Goal: Entertainment & Leisure: Consume media (video, audio)

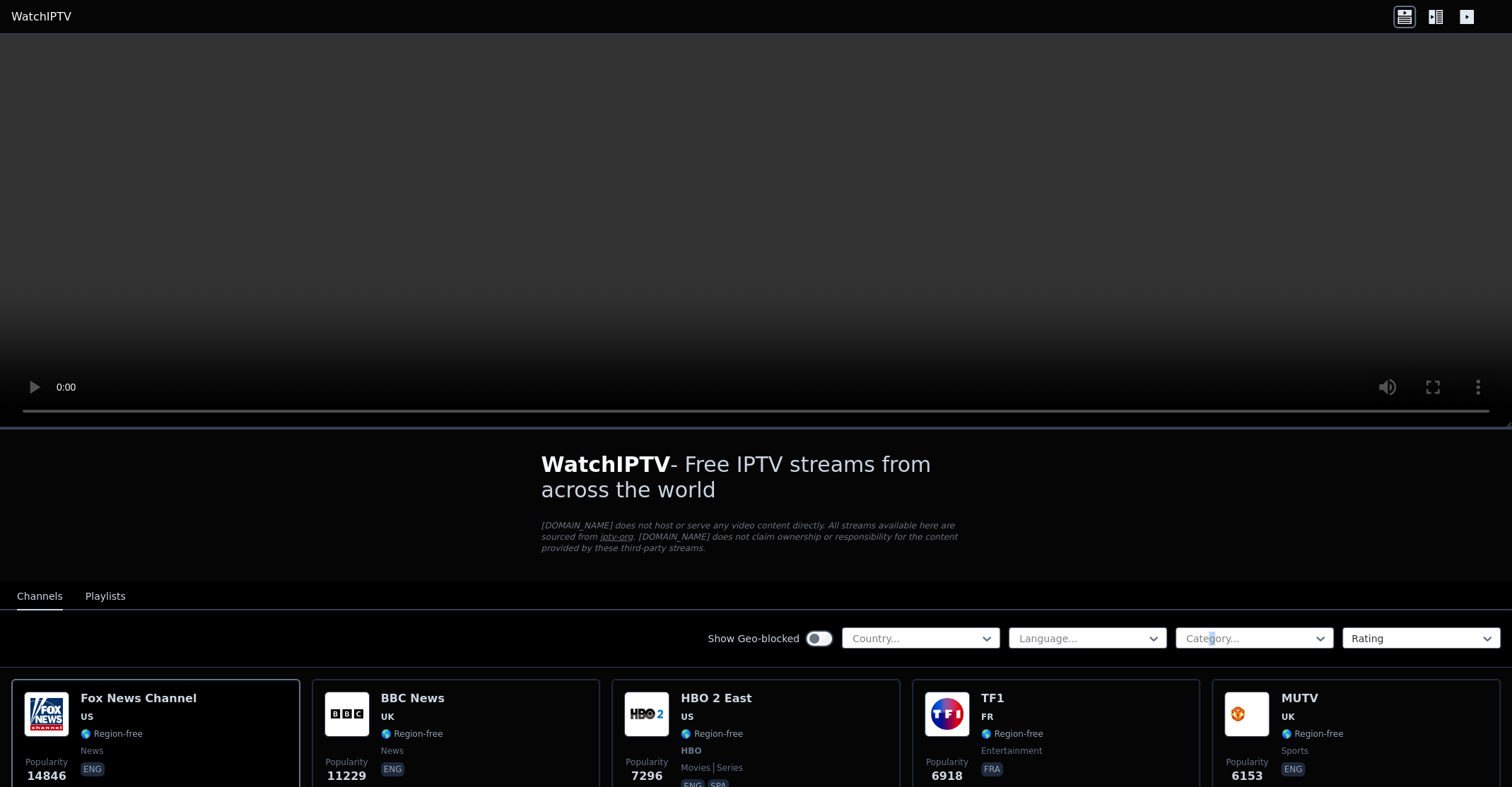
click at [1196, 641] on div "Show Geo-blocked Country... Language... Category... Rating" at bounding box center [756, 639] width 1512 height 57
click at [1212, 636] on div "Language... Category... Rating" at bounding box center [1254, 638] width 492 height 22
click at [1216, 632] on div at bounding box center [1249, 638] width 129 height 14
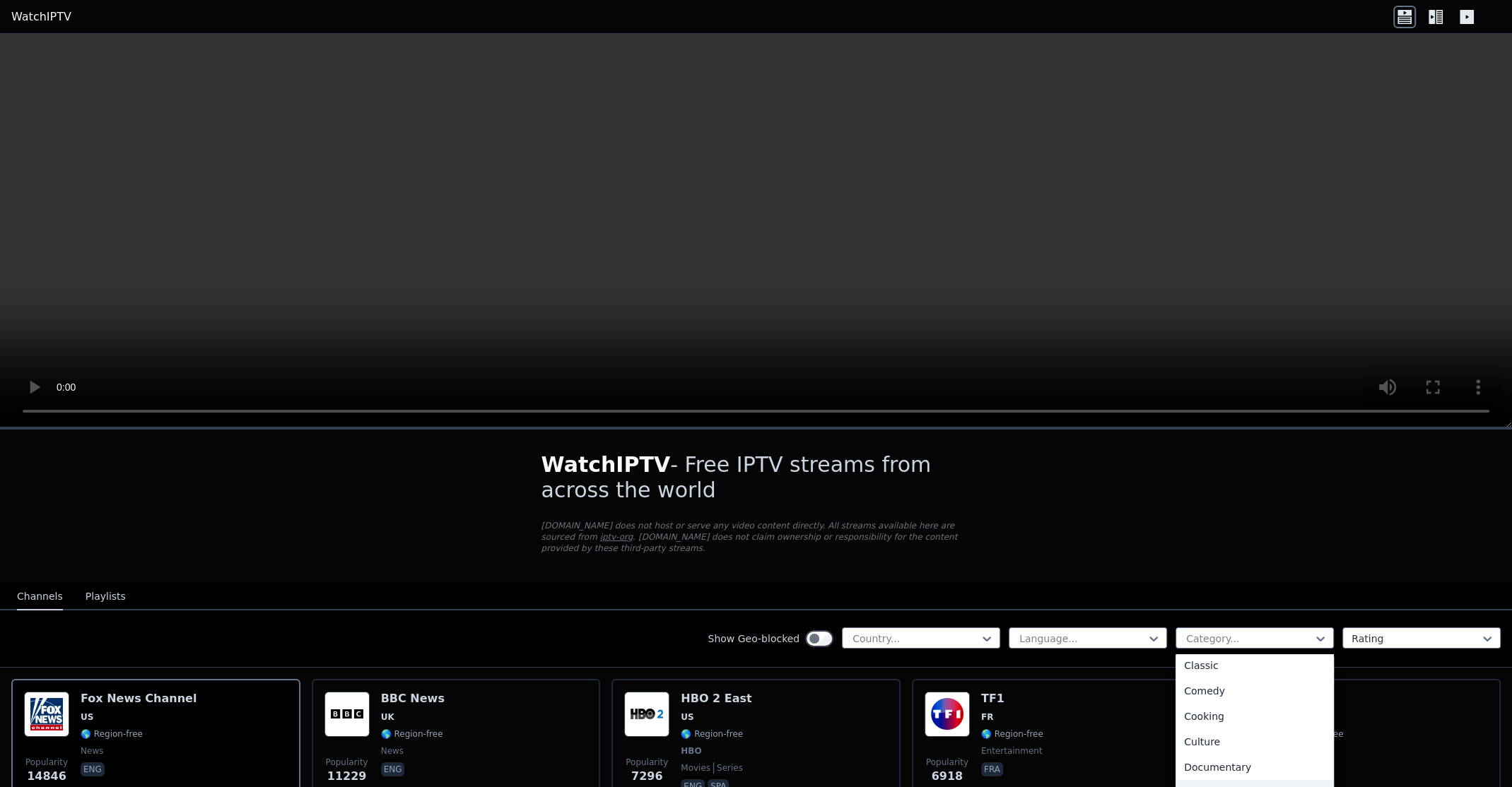
scroll to position [165, 0]
click at [1203, 704] on div "Documentary" at bounding box center [1254, 708] width 158 height 26
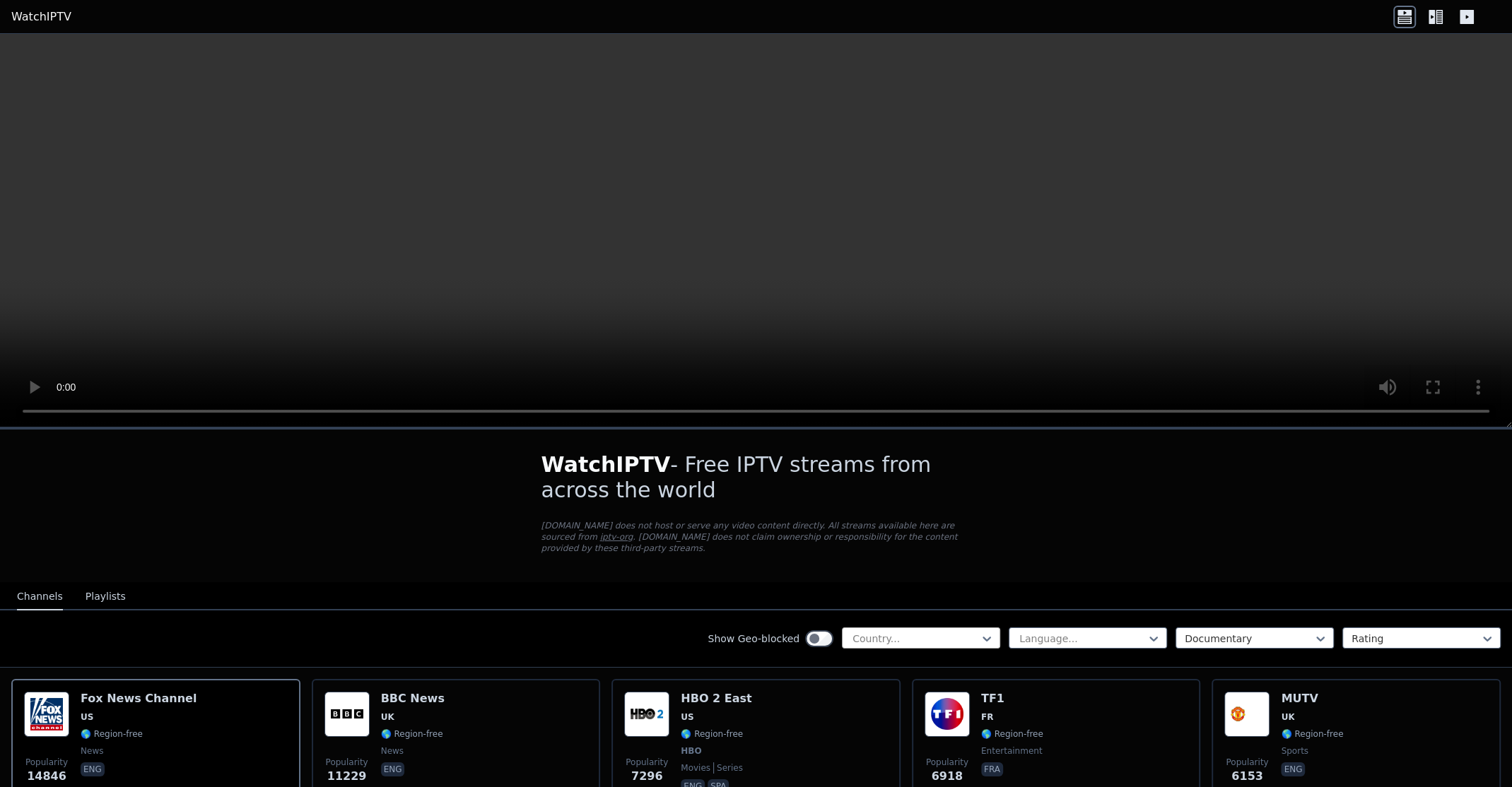
click at [952, 631] on div at bounding box center [915, 638] width 129 height 14
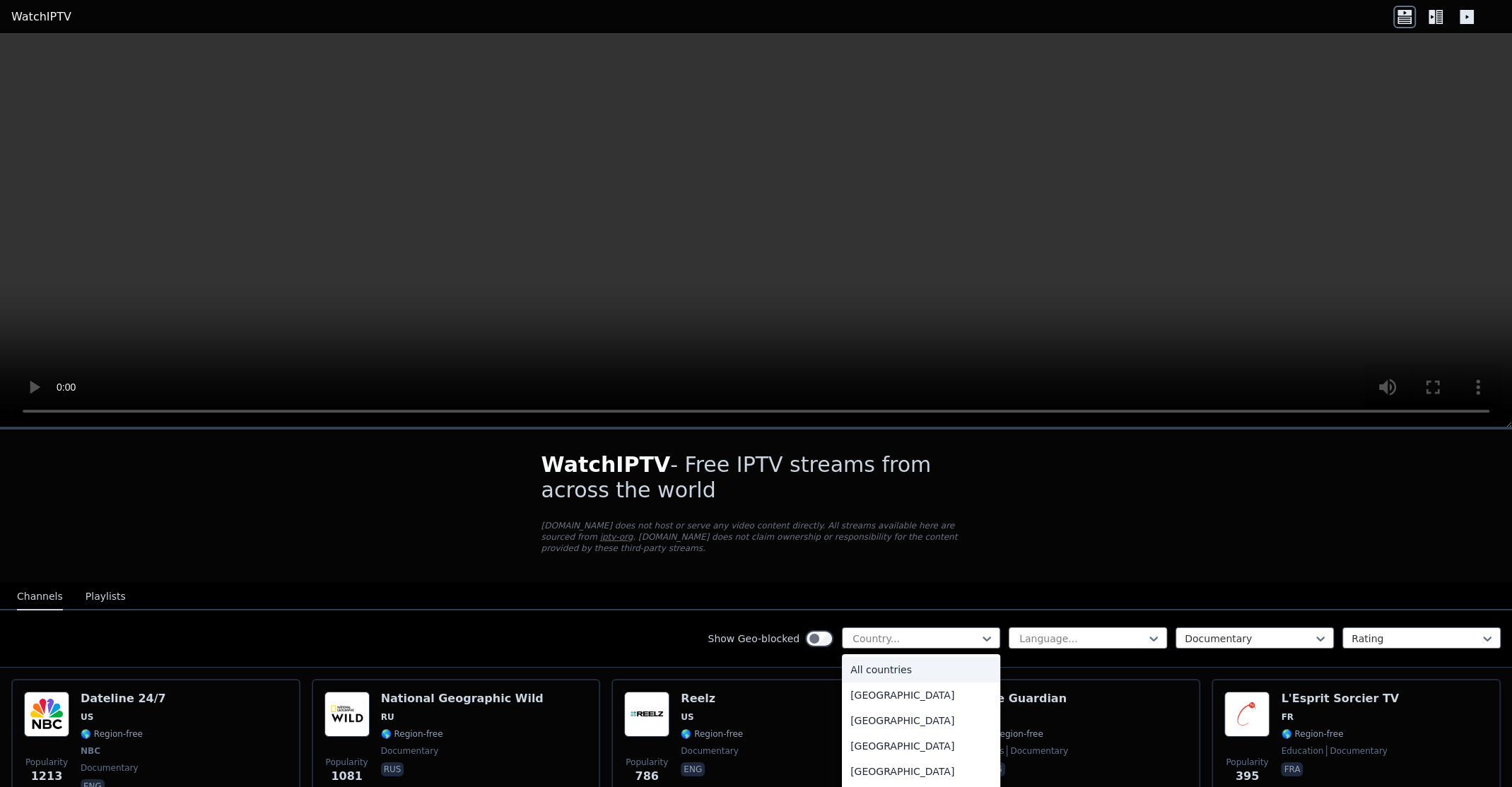
click at [1047, 631] on div at bounding box center [1082, 638] width 129 height 14
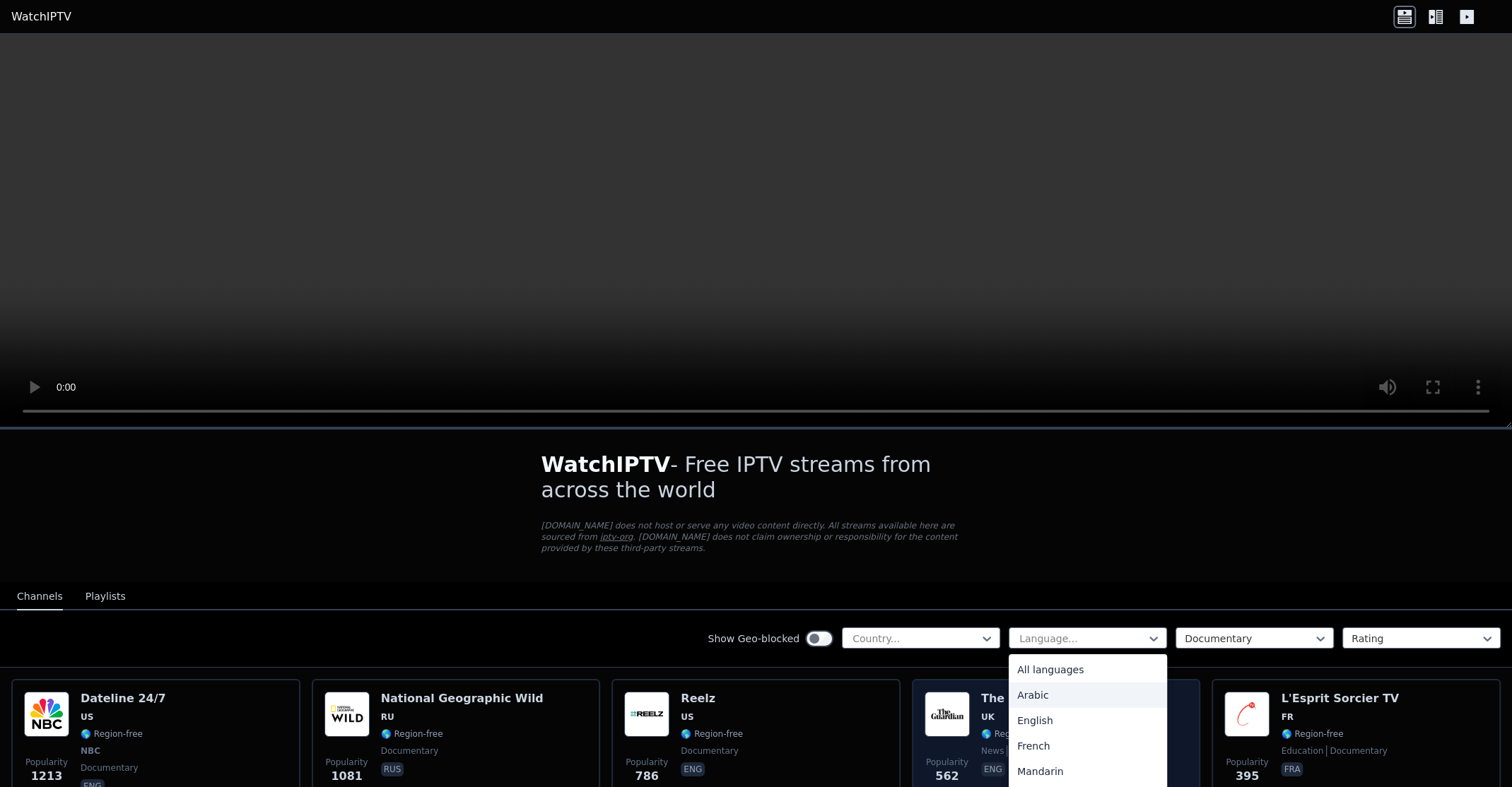
click at [1023, 682] on div "Arabic" at bounding box center [1088, 695] width 158 height 26
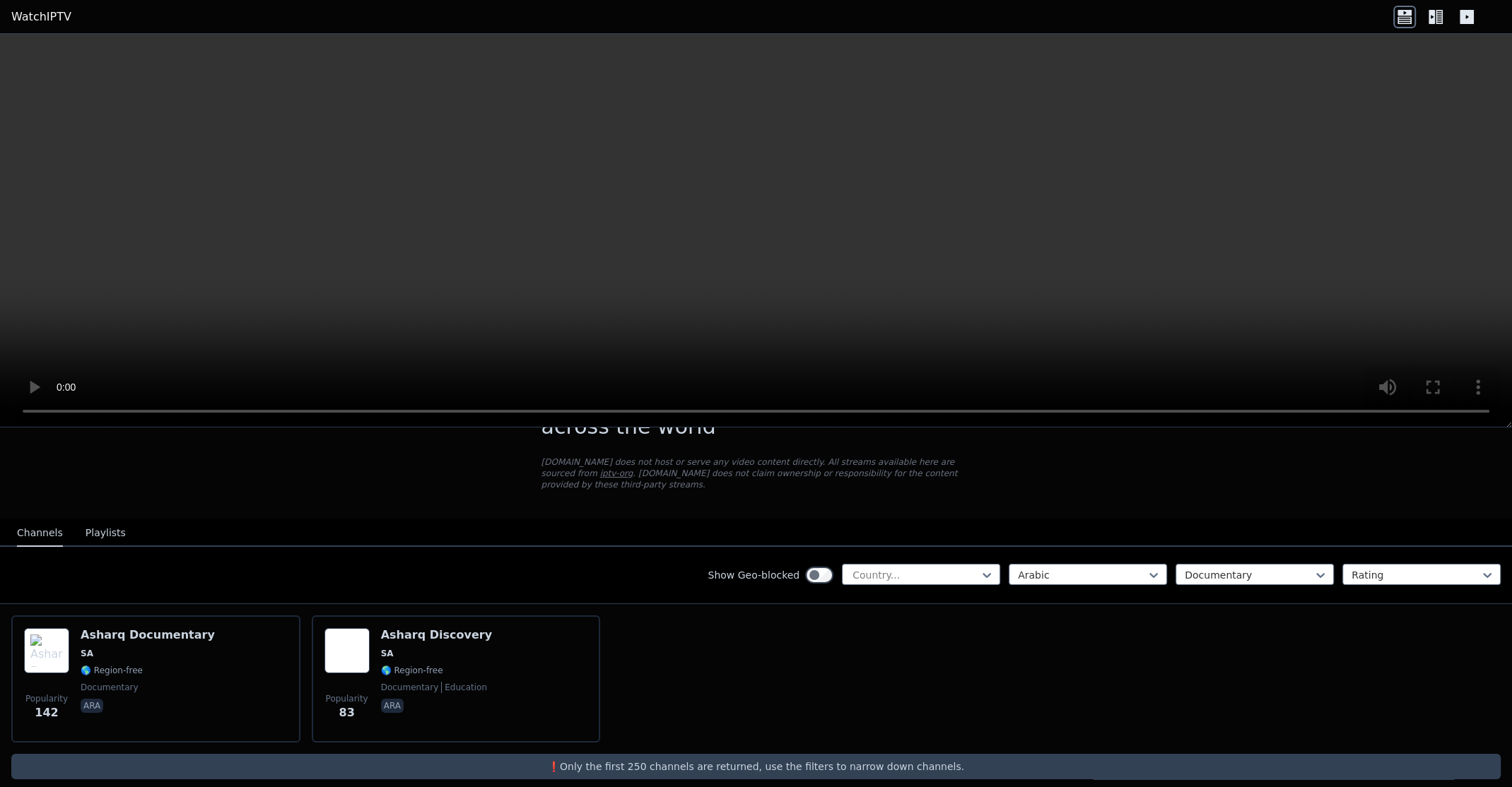
scroll to position [64, 0]
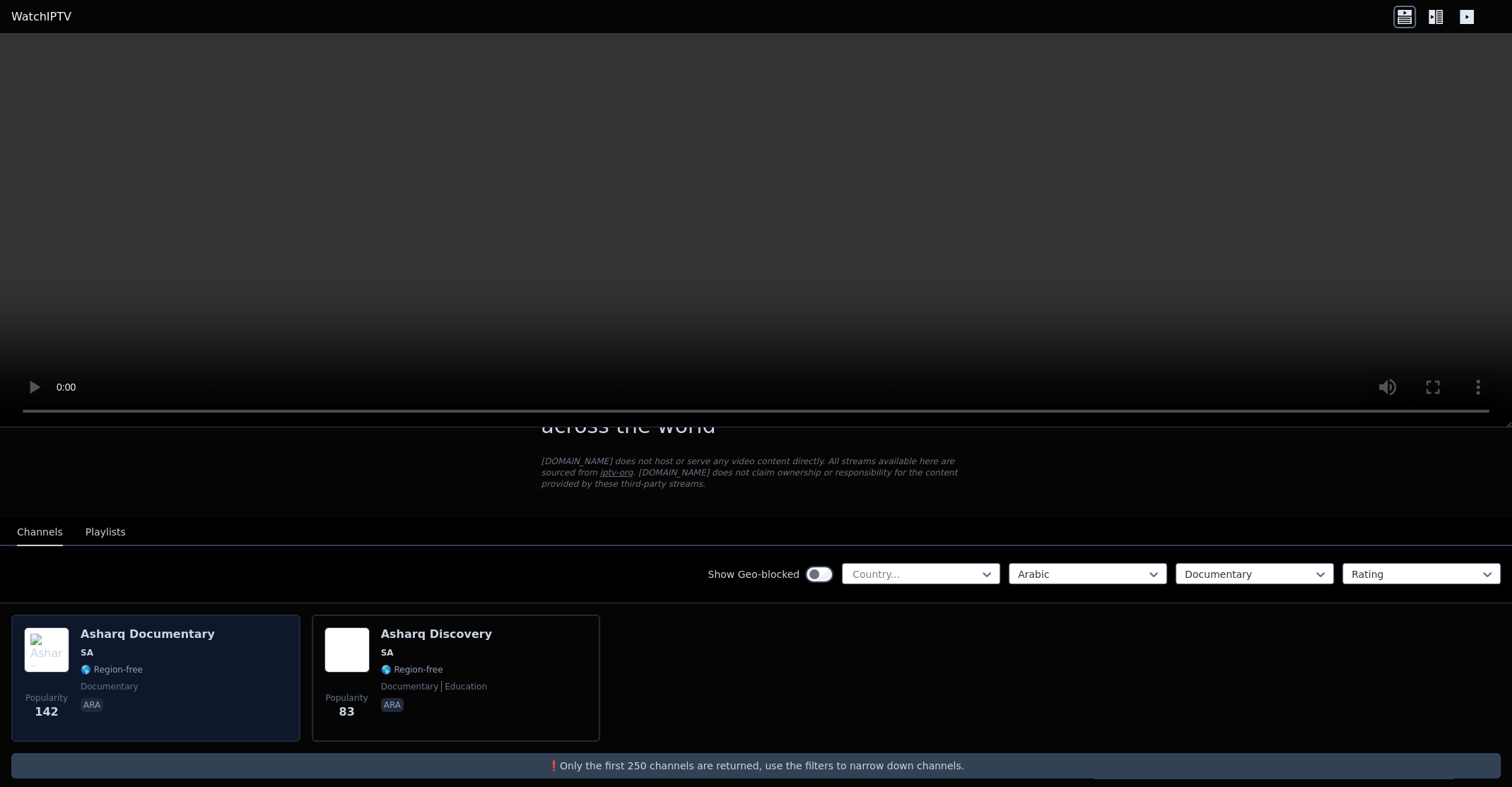
click at [239, 651] on div "Popularity 142 Asharq Documentary SA 🌎 Region-free documentary ara" at bounding box center [155, 677] width 263 height 101
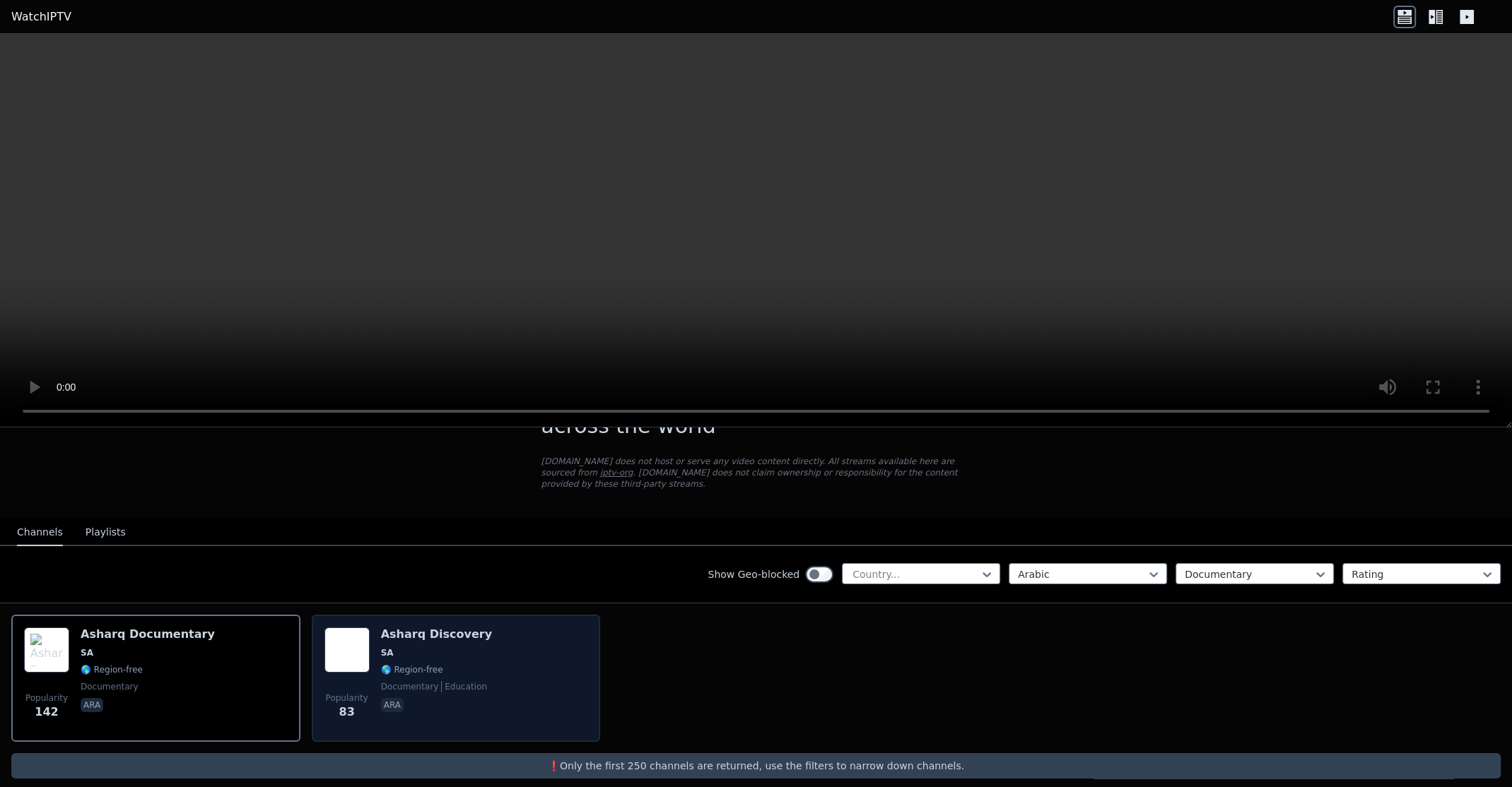
click at [414, 647] on span "SA" at bounding box center [437, 653] width 111 height 12
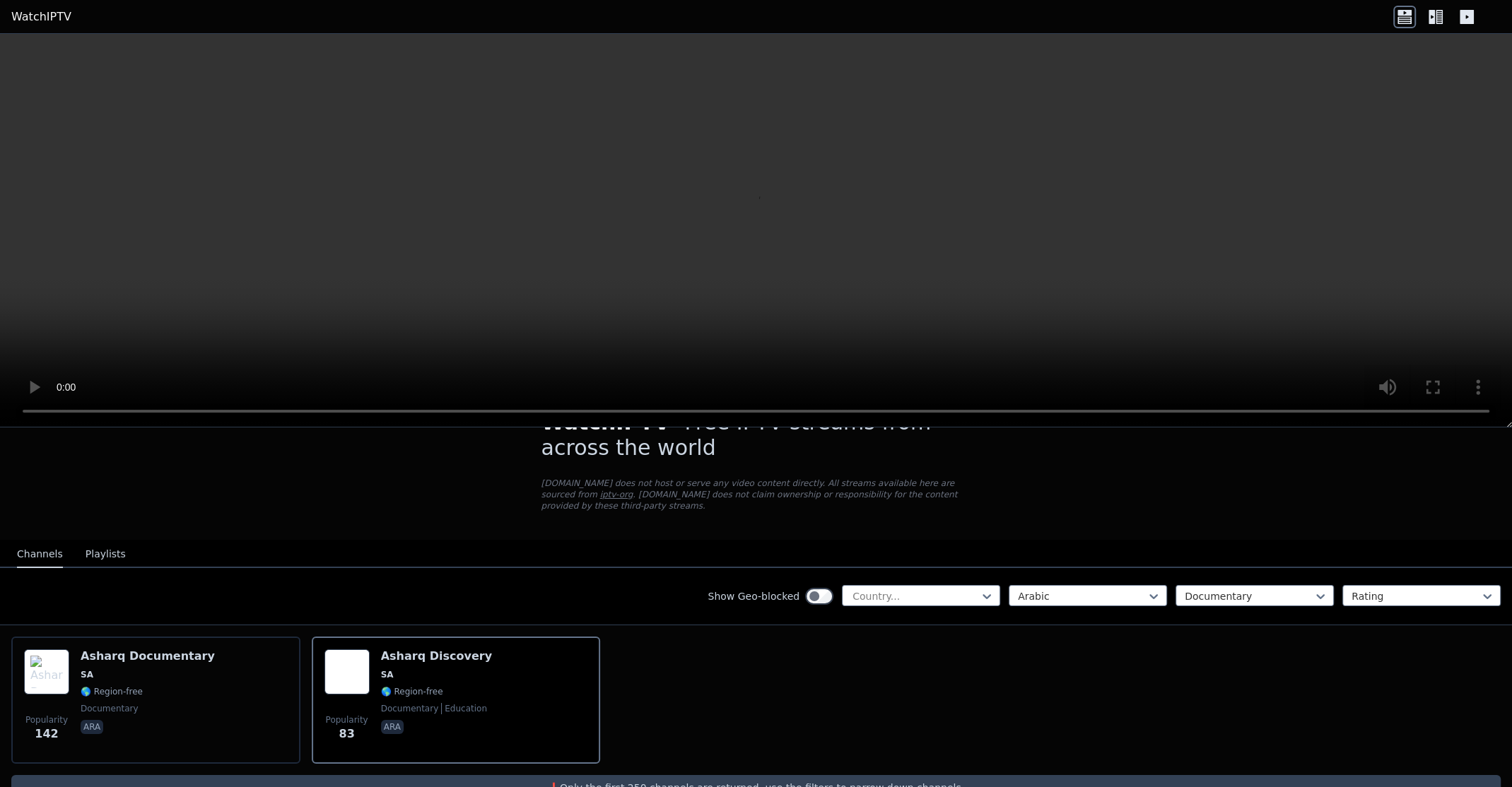
scroll to position [0, 0]
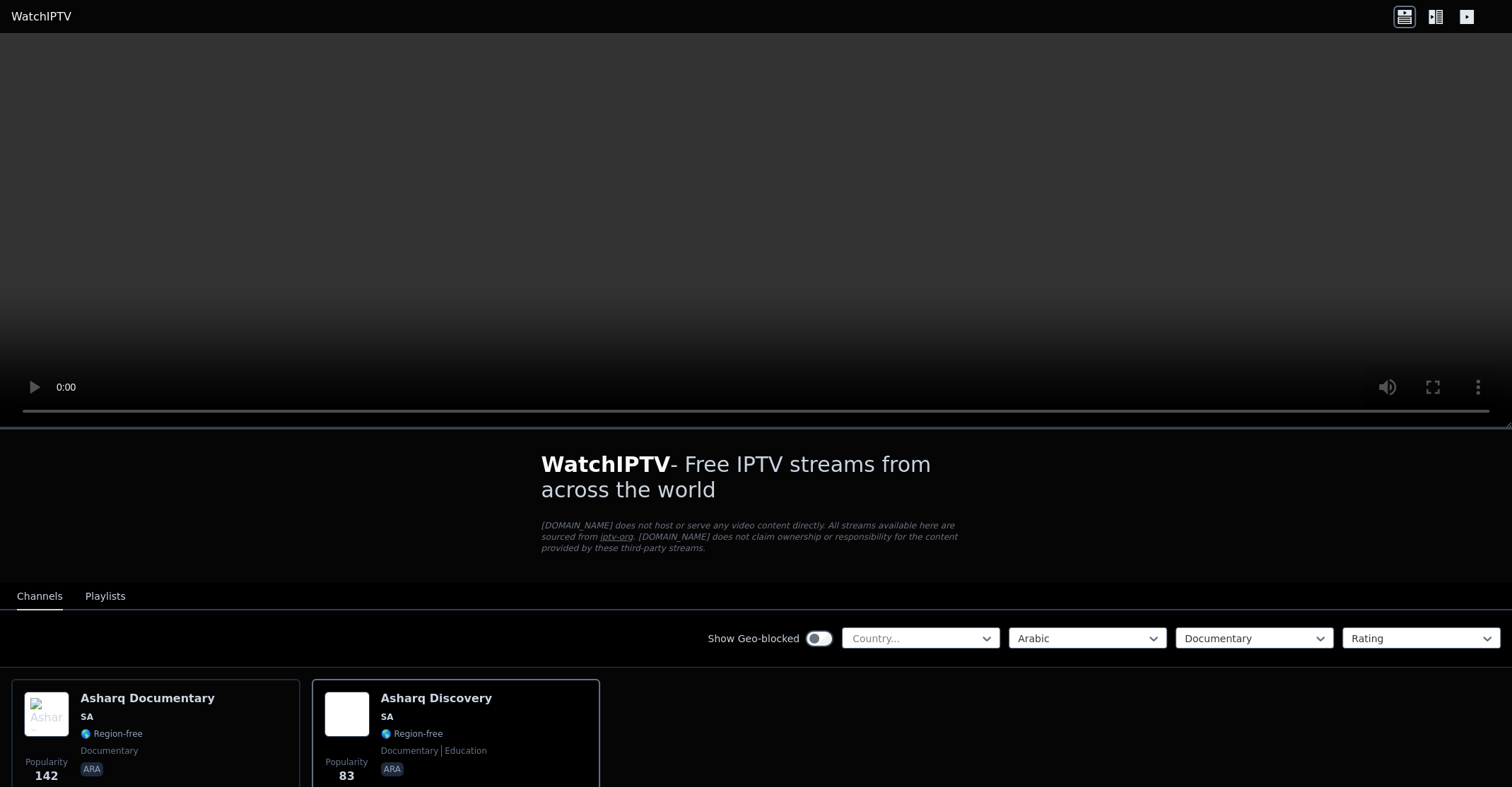
click at [1, 412] on video at bounding box center [756, 230] width 1512 height 394
click at [0, 410] on video at bounding box center [756, 230] width 1512 height 394
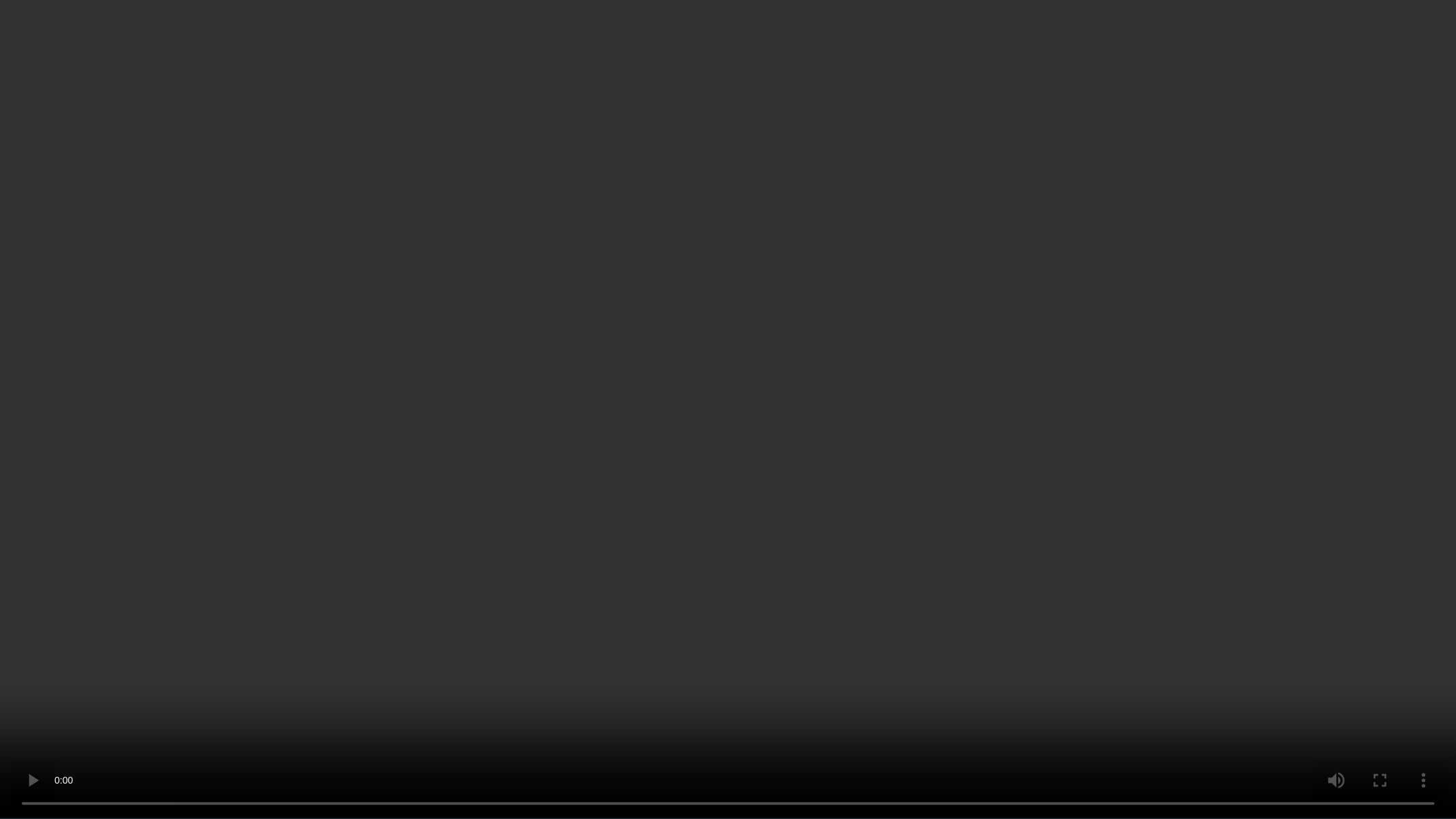
click at [1067, 723] on video at bounding box center [728, 409] width 1456 height 819
click at [1047, 670] on video at bounding box center [728, 409] width 1456 height 819
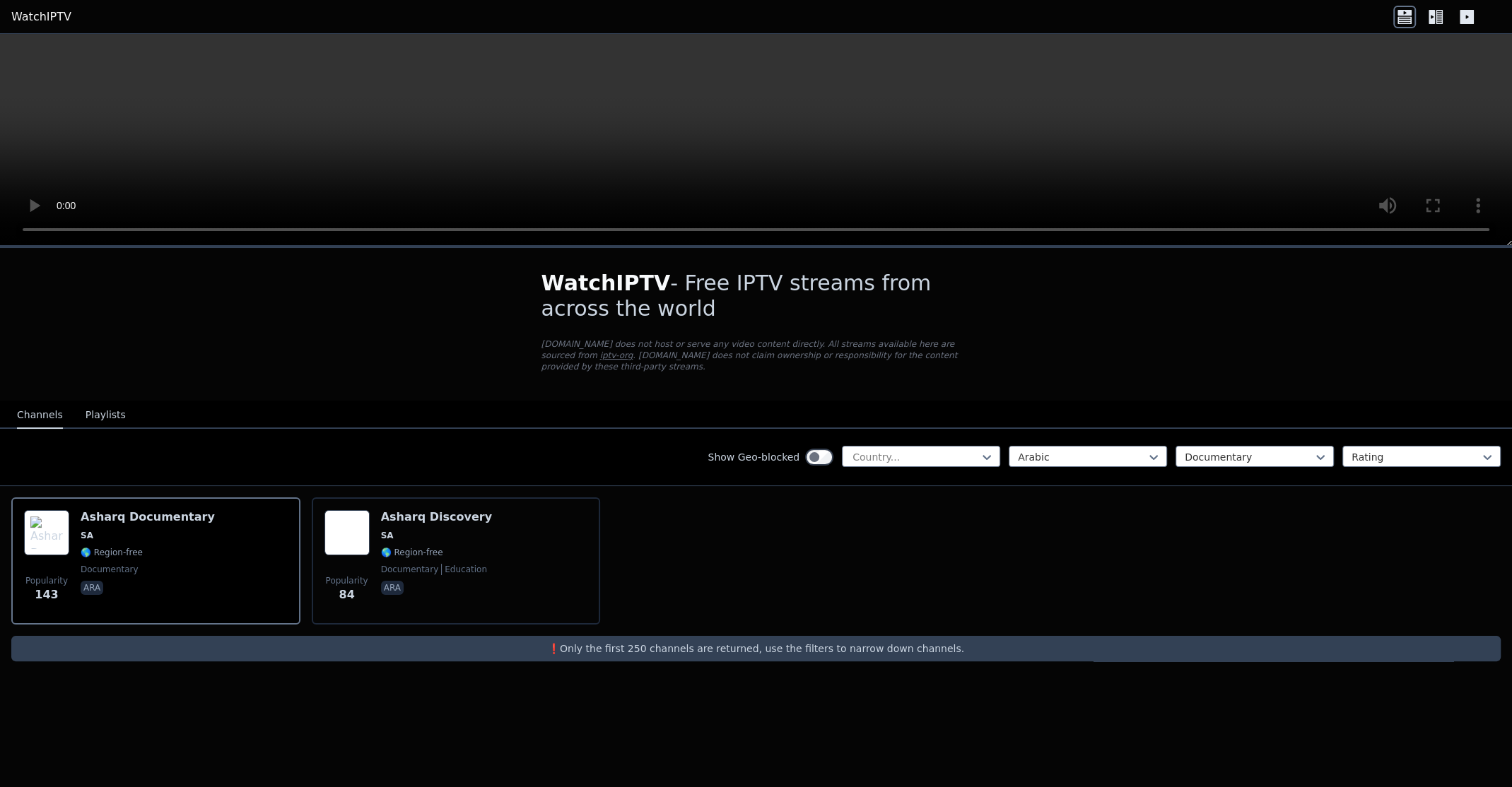
click at [701, 120] on video at bounding box center [756, 139] width 1512 height 212
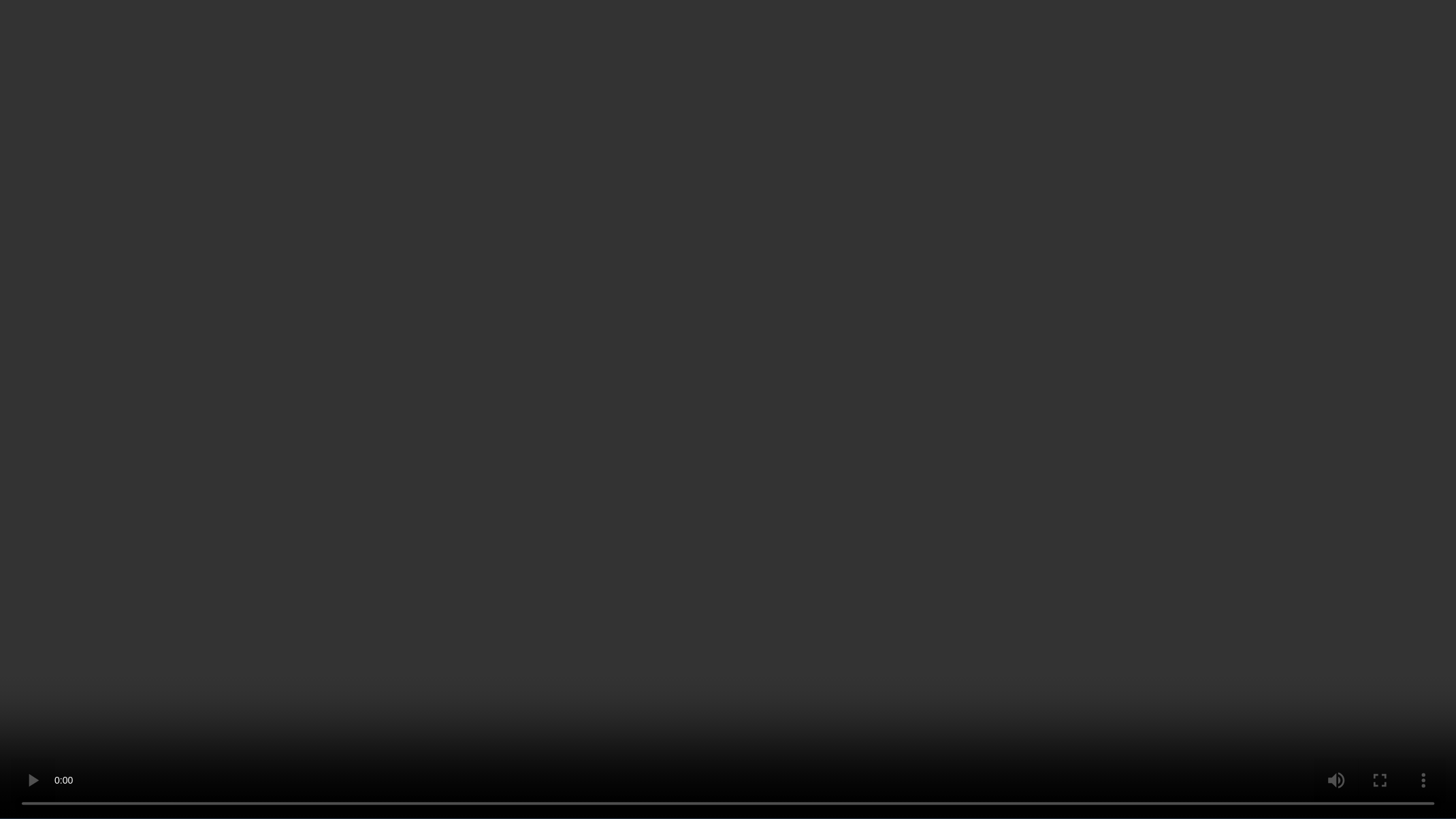
click at [973, 296] on video at bounding box center [728, 409] width 1456 height 819
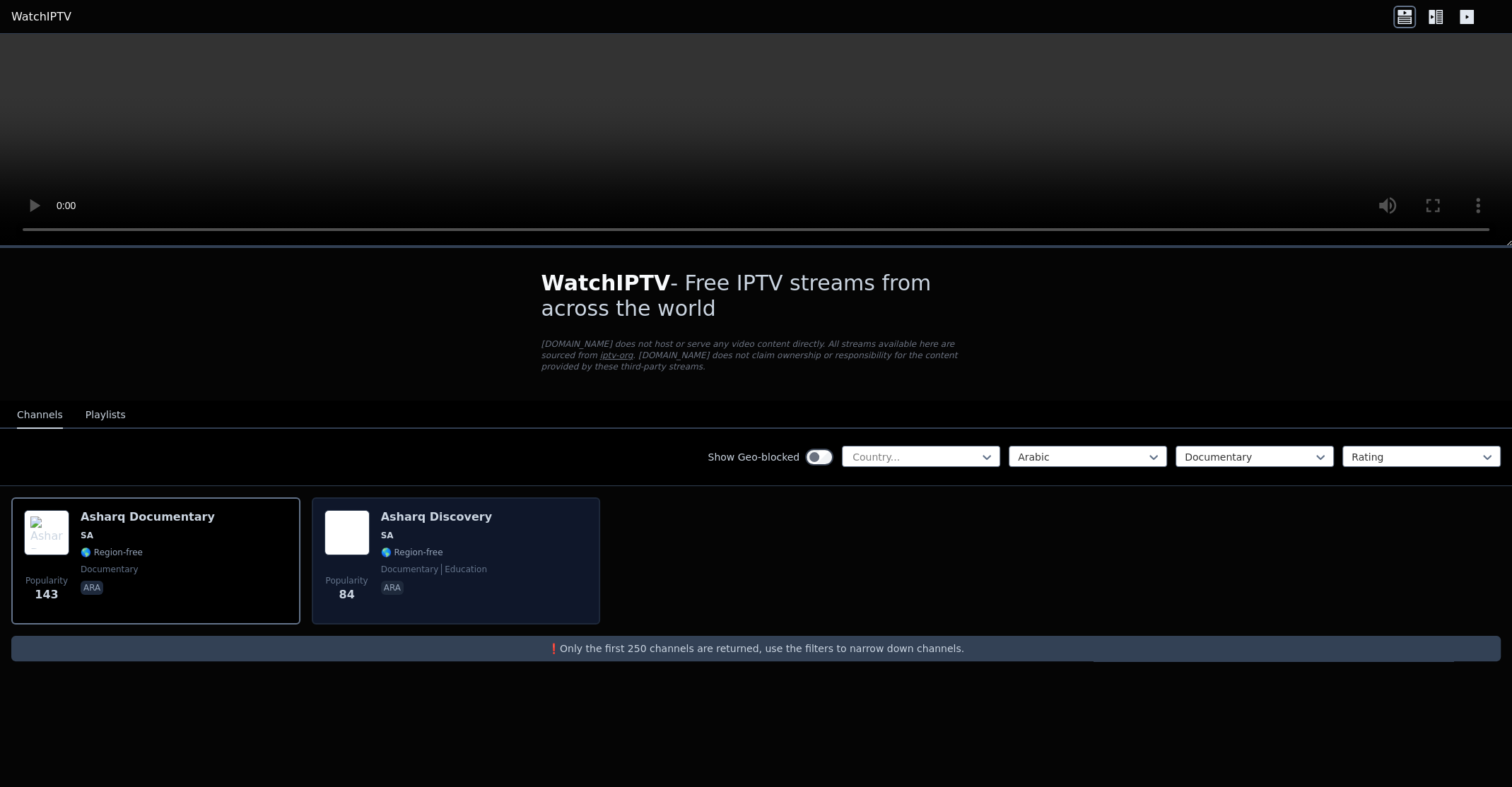
click at [399, 547] on div "Asharq Discovery SA 🌎 Region-free documentary education ara" at bounding box center [437, 560] width 111 height 101
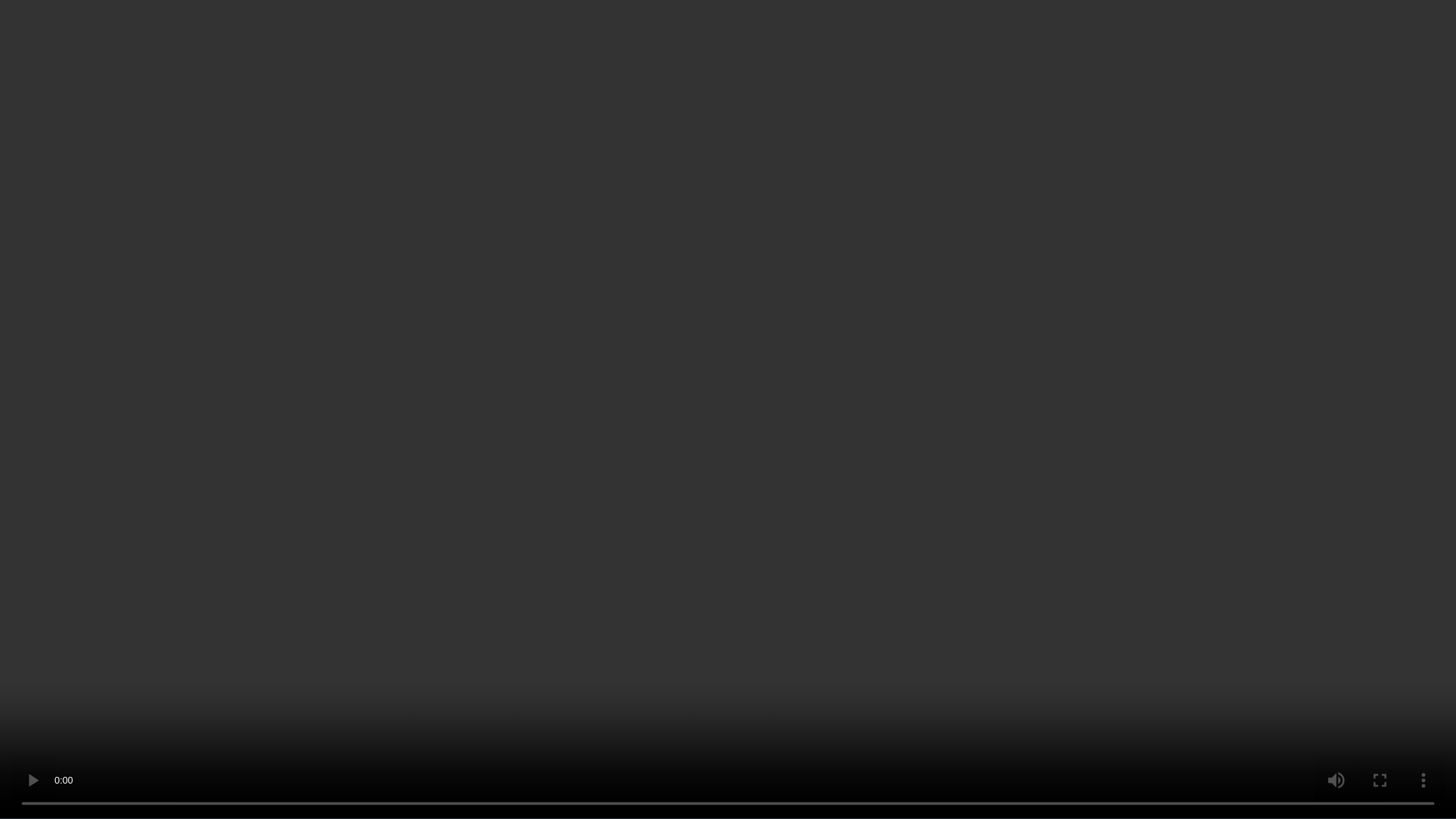
click at [1228, 548] on video at bounding box center [728, 409] width 1456 height 819
click at [1094, 652] on video at bounding box center [728, 409] width 1456 height 819
